Goal: Task Accomplishment & Management: Use online tool/utility

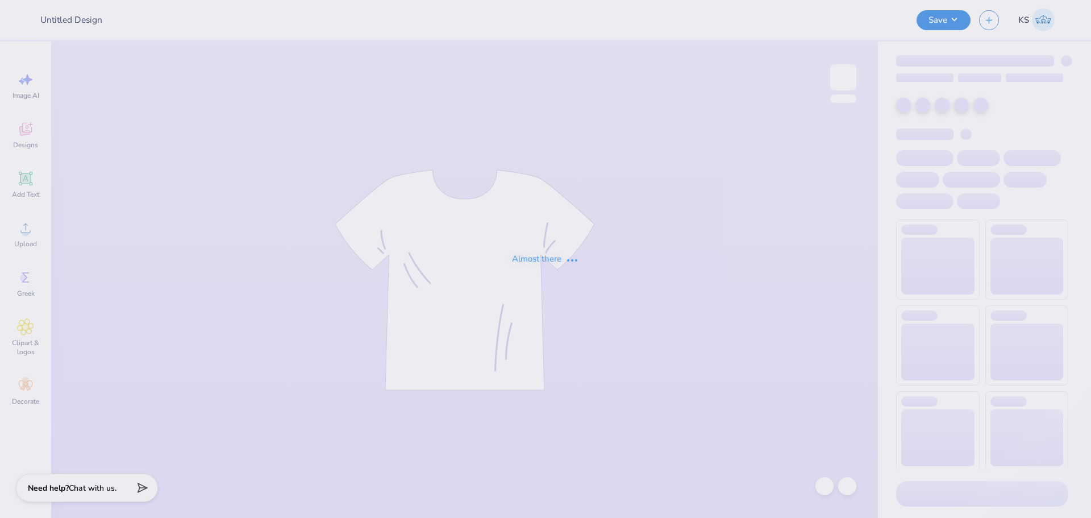
type input "Delta Phi Epsilon Rush Tee F25 #1"
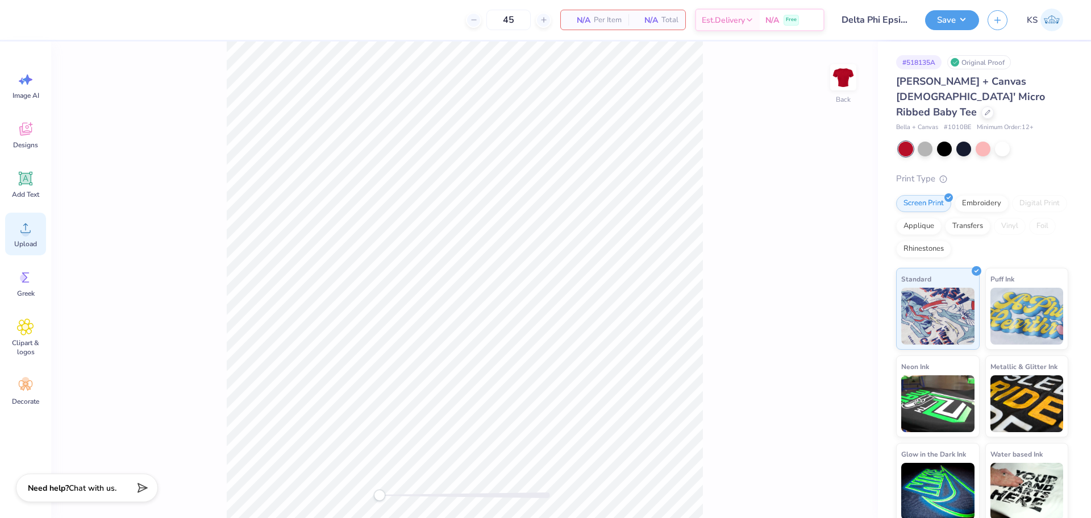
click at [25, 230] on circle at bounding box center [26, 232] width 8 height 8
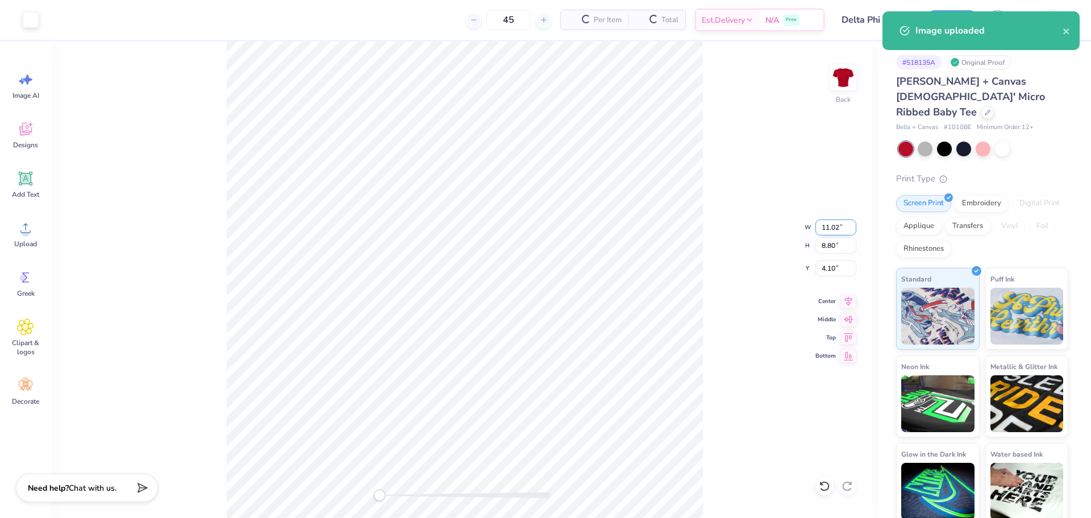
click at [830, 226] on input "11.02" at bounding box center [836, 227] width 41 height 16
click at [824, 226] on input "11.02" at bounding box center [836, 227] width 41 height 16
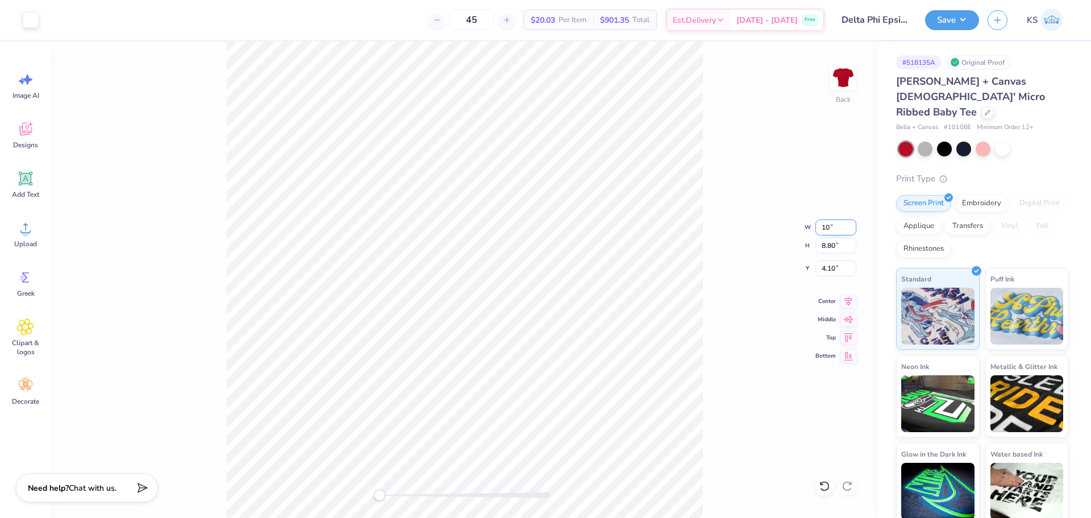
type input "10.00"
type input "7.99"
type input "4.51"
click at [839, 228] on input "10.00" at bounding box center [836, 227] width 41 height 16
type input "8.00"
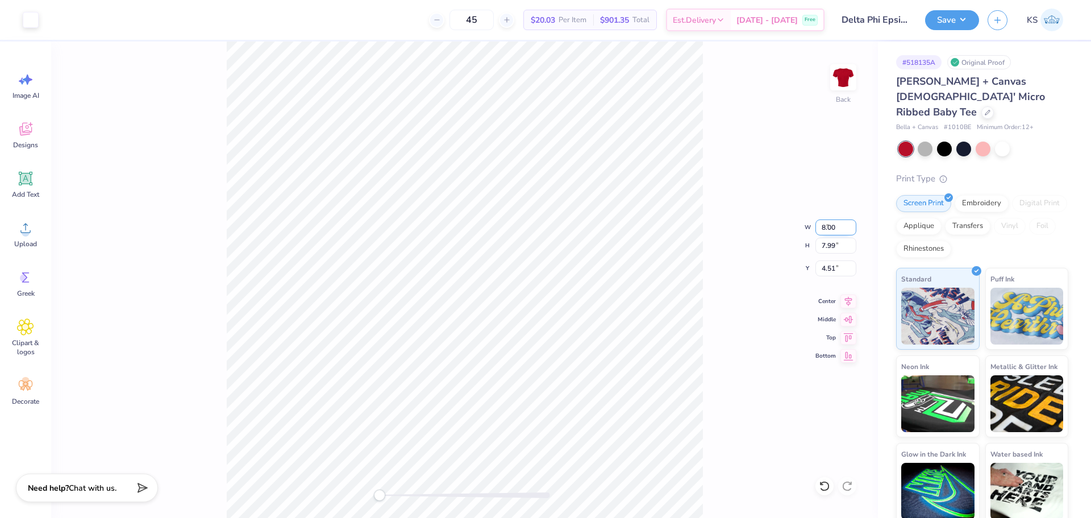
type input "6.39"
click at [835, 269] on input "5.31" at bounding box center [836, 268] width 41 height 16
type input "2"
drag, startPoint x: 392, startPoint y: 496, endPoint x: 414, endPoint y: 490, distance: 22.3
click at [415, 493] on div at bounding box center [465, 495] width 171 height 6
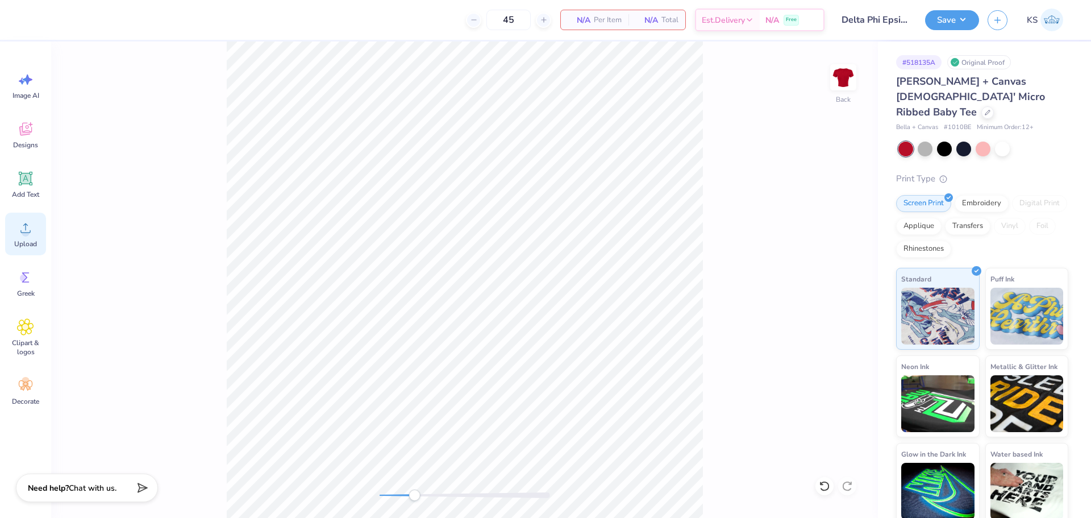
click at [22, 226] on icon at bounding box center [25, 227] width 17 height 17
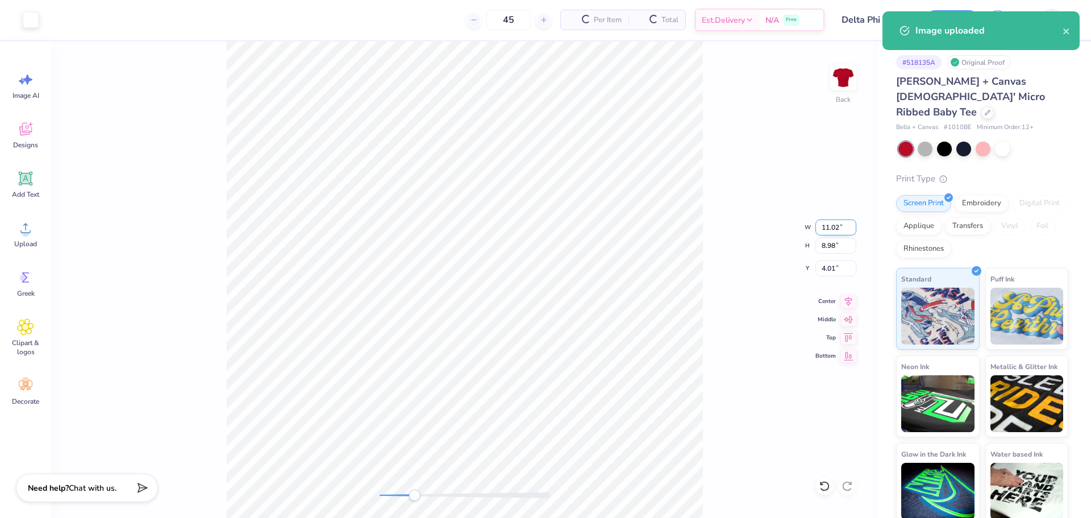
click at [835, 228] on input "11.02" at bounding box center [836, 227] width 41 height 16
type input "8.00"
type input "6.52"
click at [831, 263] on input "5.24" at bounding box center [836, 268] width 41 height 16
type input "2"
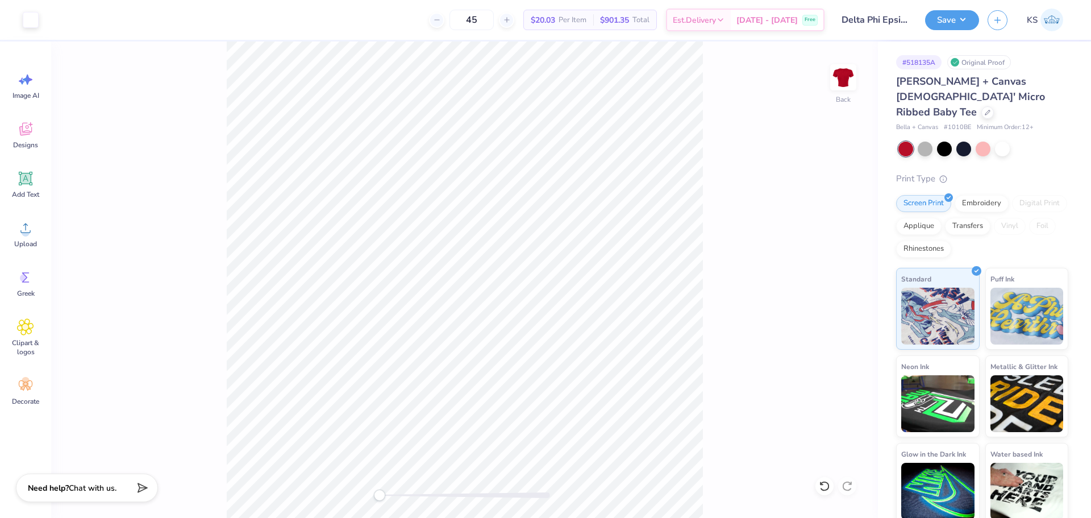
click at [363, 492] on div "Back" at bounding box center [464, 279] width 827 height 476
drag, startPoint x: 389, startPoint y: 493, endPoint x: 472, endPoint y: 40, distance: 461.0
click at [397, 492] on div at bounding box center [465, 495] width 171 height 6
click at [324, 490] on div "Back W 8.00 8.00 " H 6.52 6.52 " Y 2.00 2.00 " Center Middle Top Bottom" at bounding box center [464, 279] width 827 height 476
click at [950, 25] on button "Save" at bounding box center [952, 19] width 54 height 20
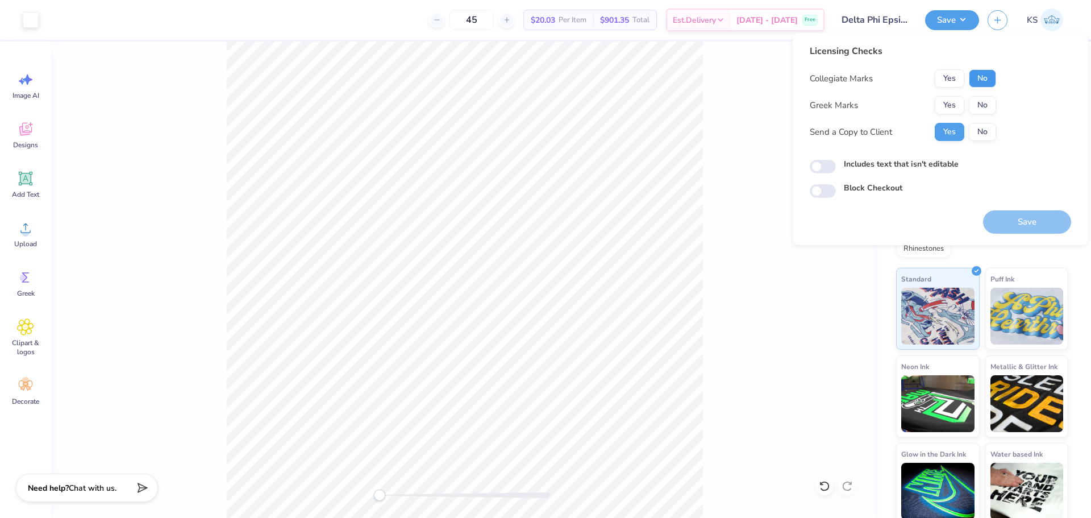
click at [981, 77] on button "No" at bounding box center [982, 78] width 27 height 18
click at [956, 109] on button "Yes" at bounding box center [950, 105] width 30 height 18
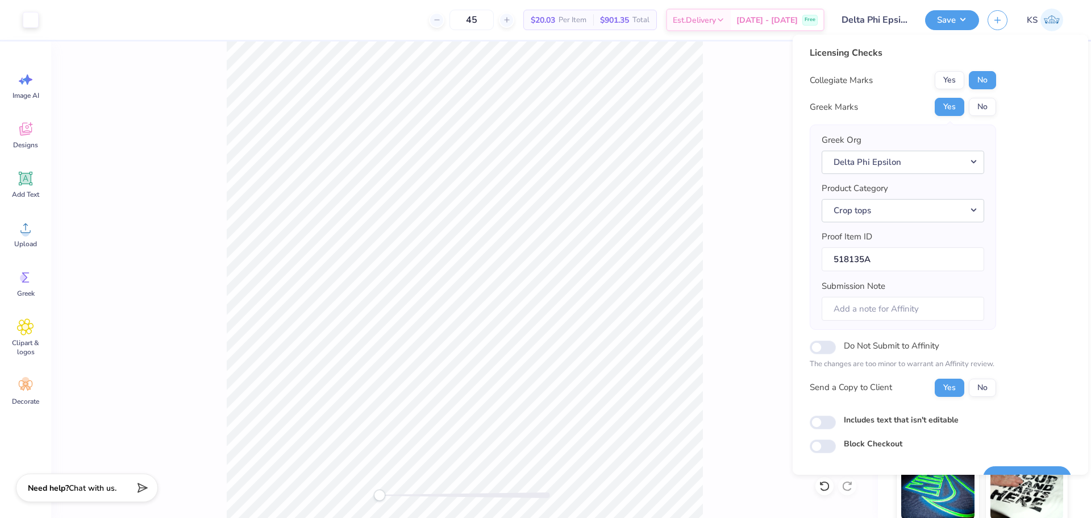
scroll to position [26, 0]
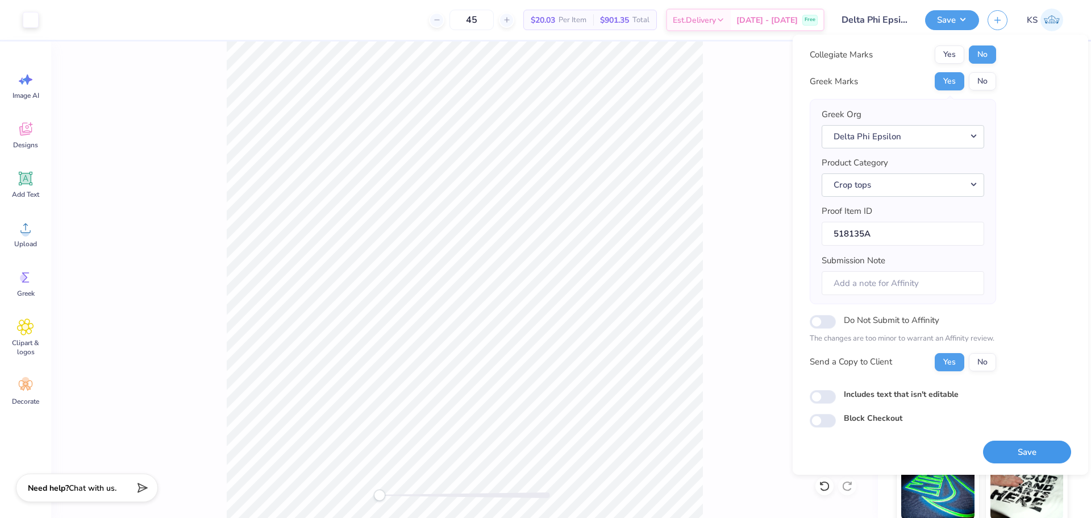
click at [1007, 443] on button "Save" at bounding box center [1027, 451] width 88 height 23
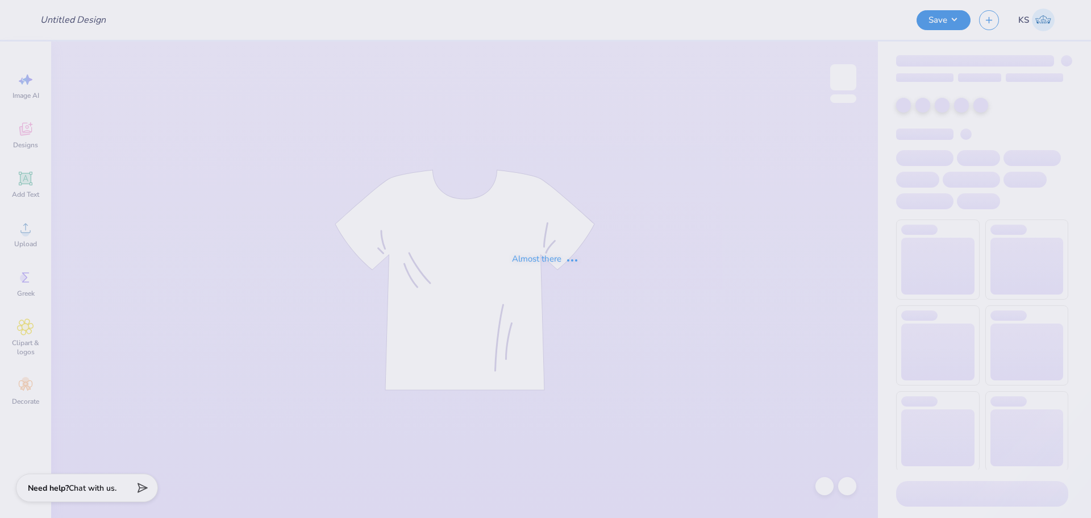
type input "Laf Pi Phi Dance Philo"
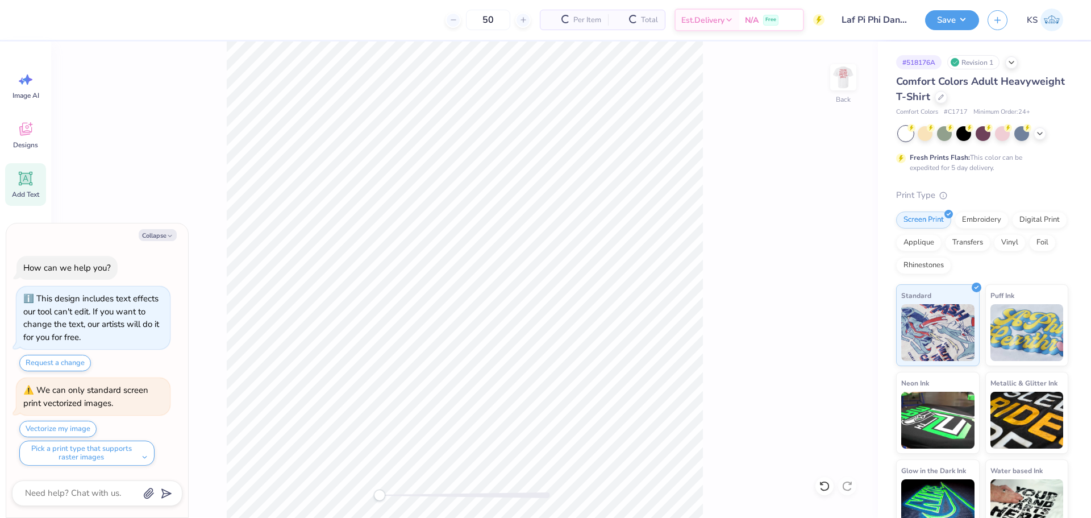
click at [30, 184] on icon at bounding box center [26, 179] width 14 height 14
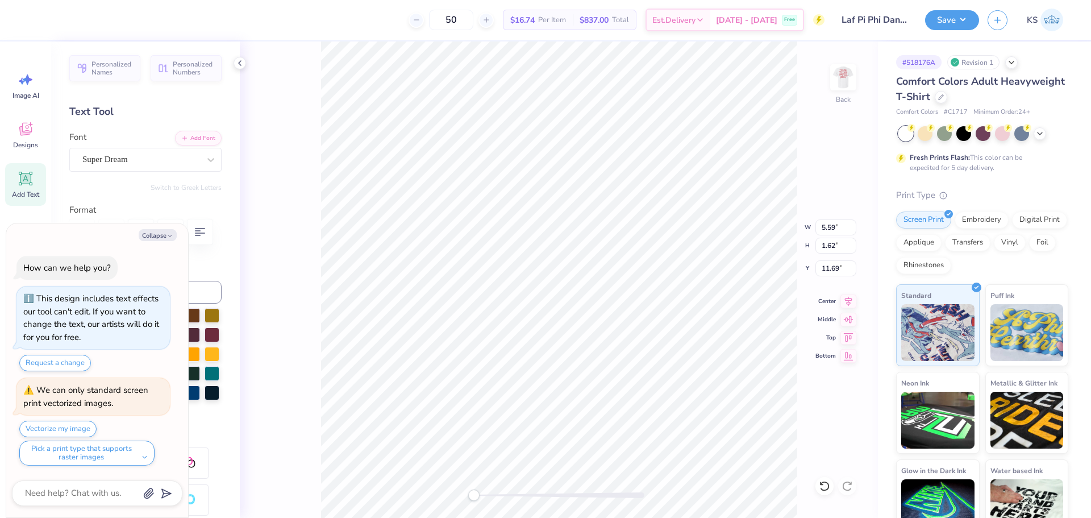
type textarea "x"
type textarea "Dance Marathon ‘25"
click at [157, 241] on div "Collapse How can we help you? This design includes text effects our tool can't …" at bounding box center [97, 370] width 182 height 294
click at [161, 237] on button "Collapse" at bounding box center [158, 235] width 38 height 12
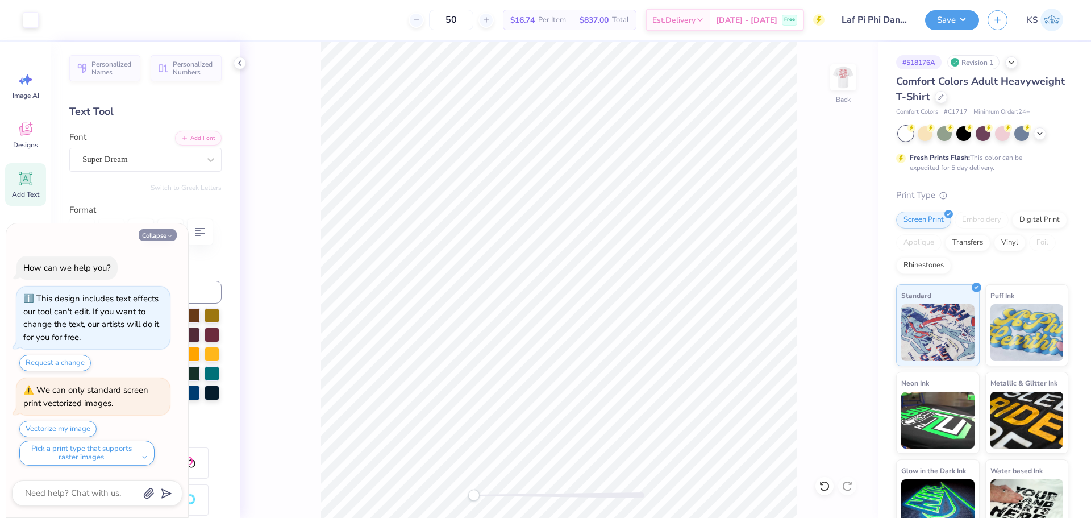
type textarea "x"
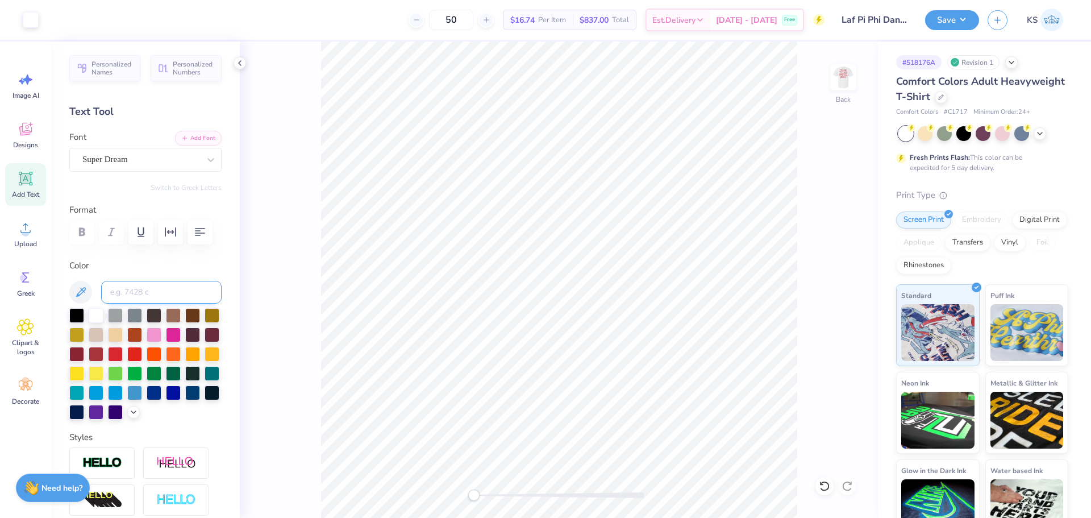
click at [163, 293] on input at bounding box center [161, 292] width 120 height 23
type input "7418"
click at [191, 139] on button "Add Font" at bounding box center [198, 137] width 47 height 15
click at [203, 135] on button "Add Font" at bounding box center [198, 137] width 47 height 15
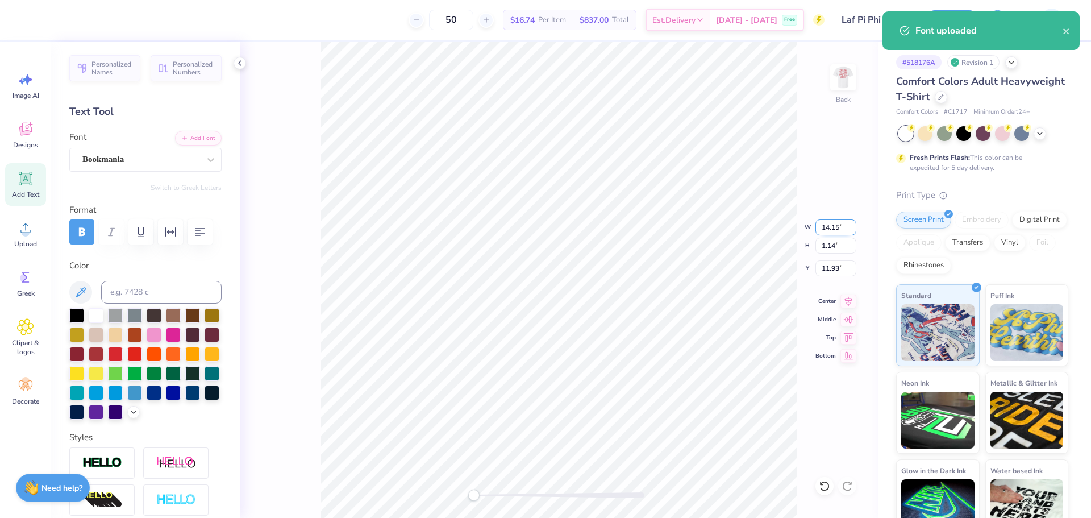
click at [842, 230] on input "14.15" at bounding box center [836, 227] width 41 height 16
type input "12.02"
type input "0.95"
type input "12.02"
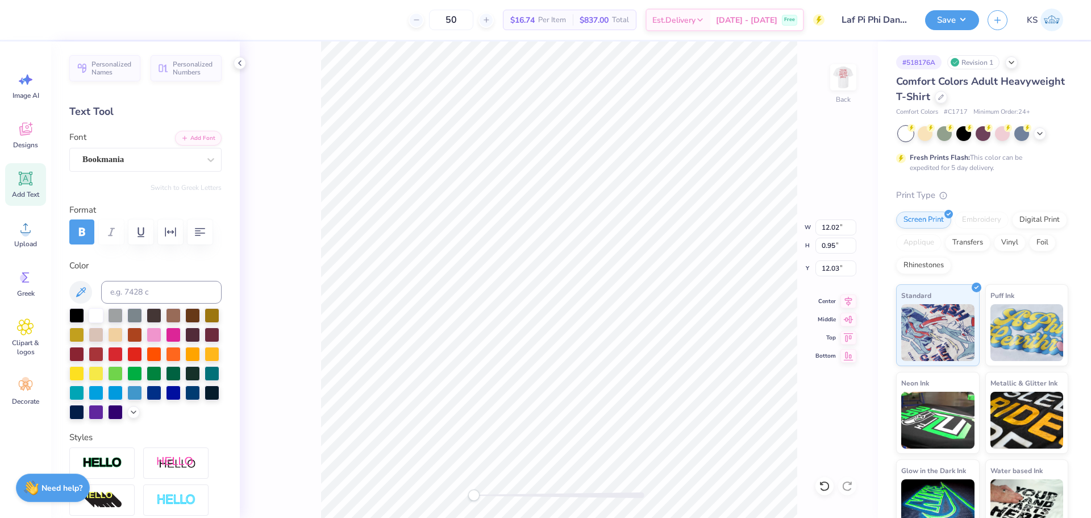
type input "12.03"
type textarea "Pi Beta Phi"
click at [827, 230] on input "12.02" at bounding box center [836, 227] width 41 height 16
type input "10.00"
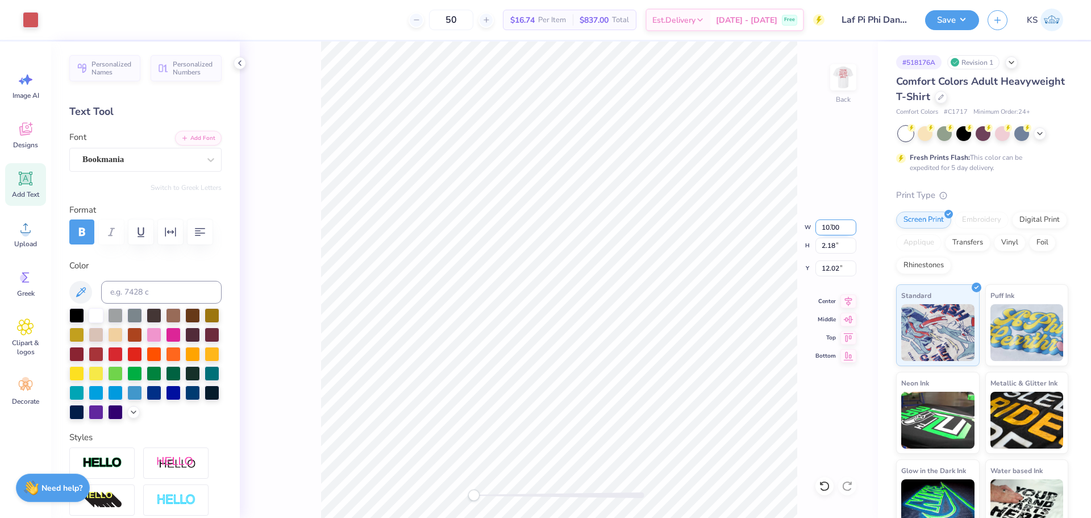
type input "1.81"
type input "12.21"
click at [832, 279] on div "Back W 10.00 10.00 " H 1.81 1.81 " Y 12.21 12.21 " Center Middle Top Bottom" at bounding box center [559, 279] width 638 height 476
click at [831, 266] on input "12.21" at bounding box center [836, 268] width 41 height 16
type input "3.00"
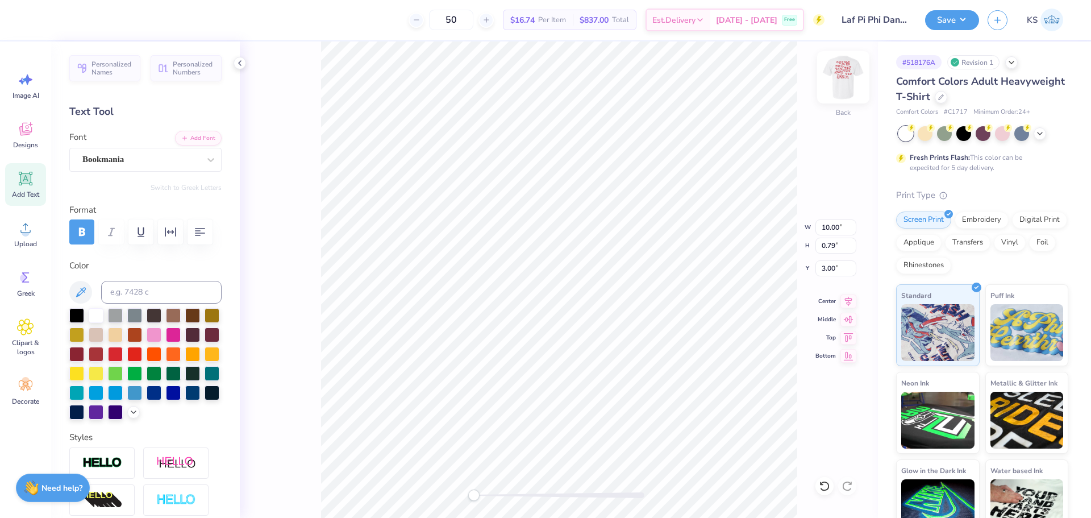
click at [855, 69] on div at bounding box center [843, 77] width 52 height 52
type textarea "You're"
click at [163, 228] on button "button" at bounding box center [170, 231] width 25 height 25
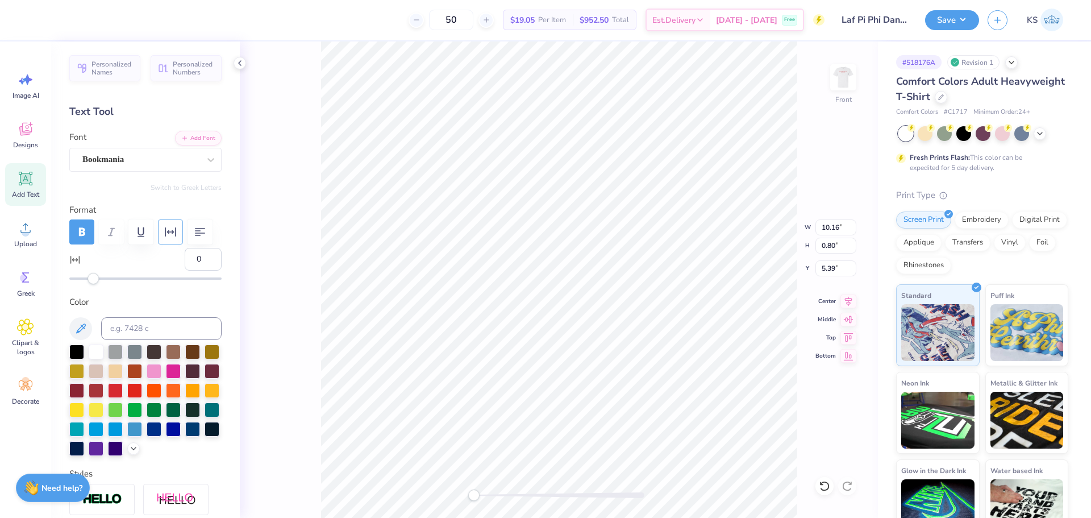
click at [164, 228] on icon "button" at bounding box center [171, 232] width 14 height 14
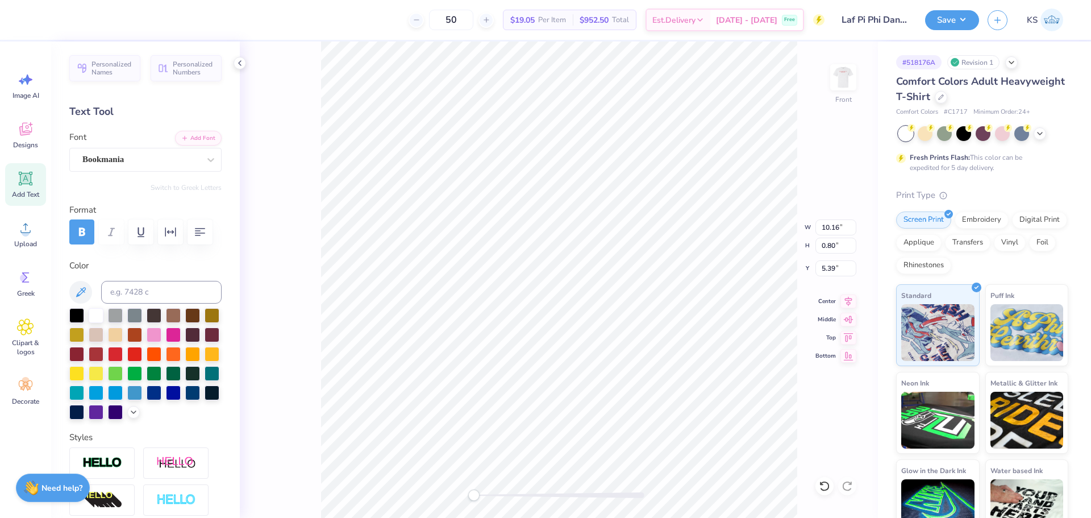
scroll to position [10, 2]
type textarea "YOU'RE NOT"
click at [850, 302] on icon at bounding box center [848, 299] width 7 height 10
type textarea "YOU'RE NOT SAD YOU JUST NEED TO DANCE"
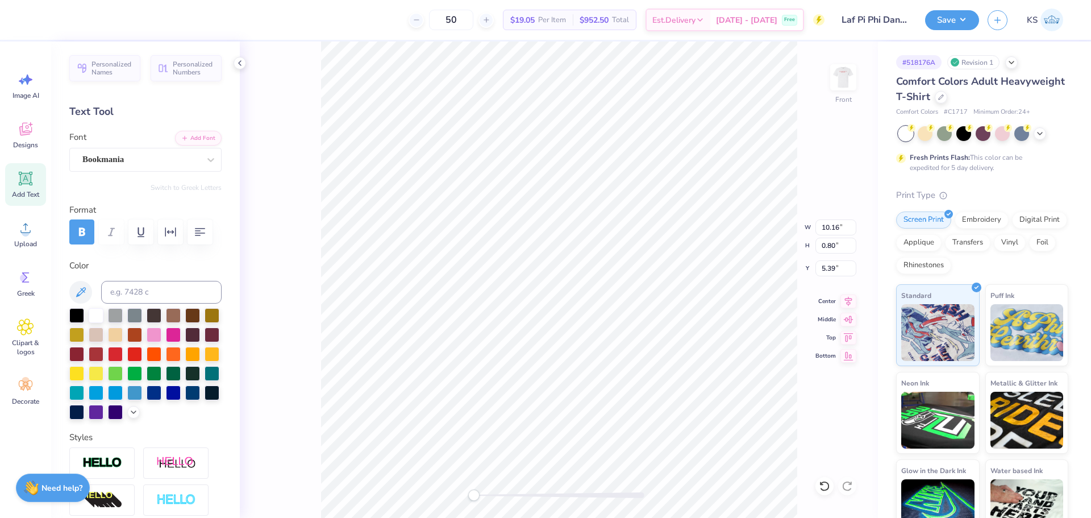
scroll to position [11, 2]
click at [194, 225] on button "button" at bounding box center [200, 231] width 25 height 25
click at [842, 243] on input "0.80" at bounding box center [836, 246] width 41 height 16
type input "15"
type input "7.67"
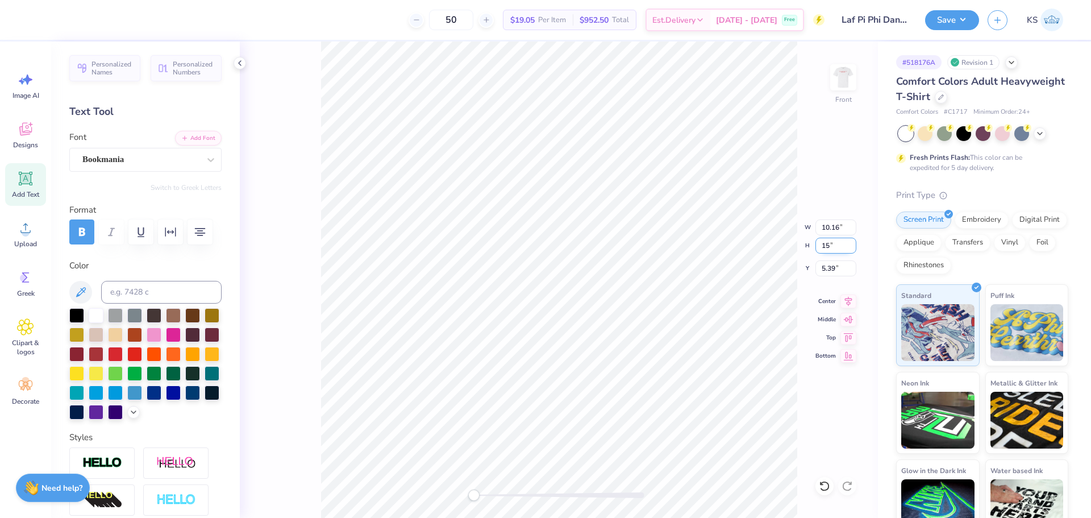
type input "8.62"
type input "1.48"
click at [825, 248] on input "8.62" at bounding box center [836, 246] width 41 height 16
type input "15"
type input "13.34"
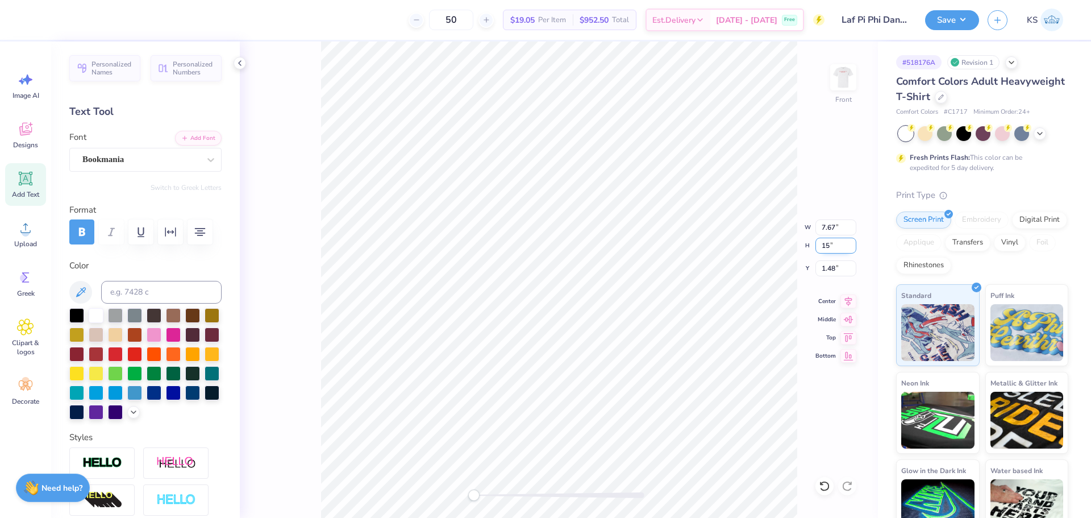
type input "15.00"
click at [833, 272] on input "0.50" at bounding box center [836, 268] width 41 height 16
type input "3"
click at [834, 232] on input "13.34" at bounding box center [836, 227] width 41 height 16
type input "12.50"
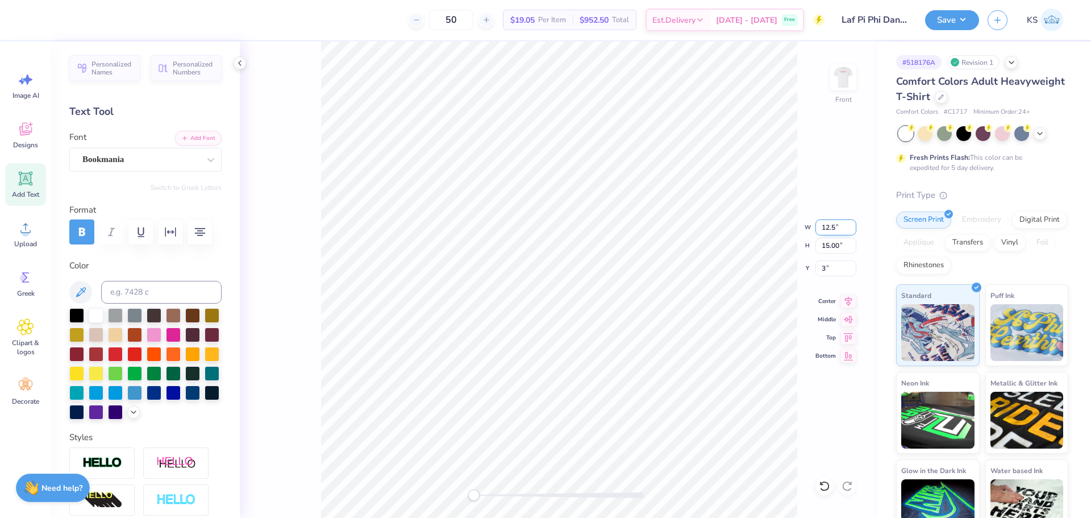
type input "14.06"
click at [840, 271] on input "3.47" at bounding box center [836, 268] width 41 height 16
type input "3"
